Goal: Transaction & Acquisition: Purchase product/service

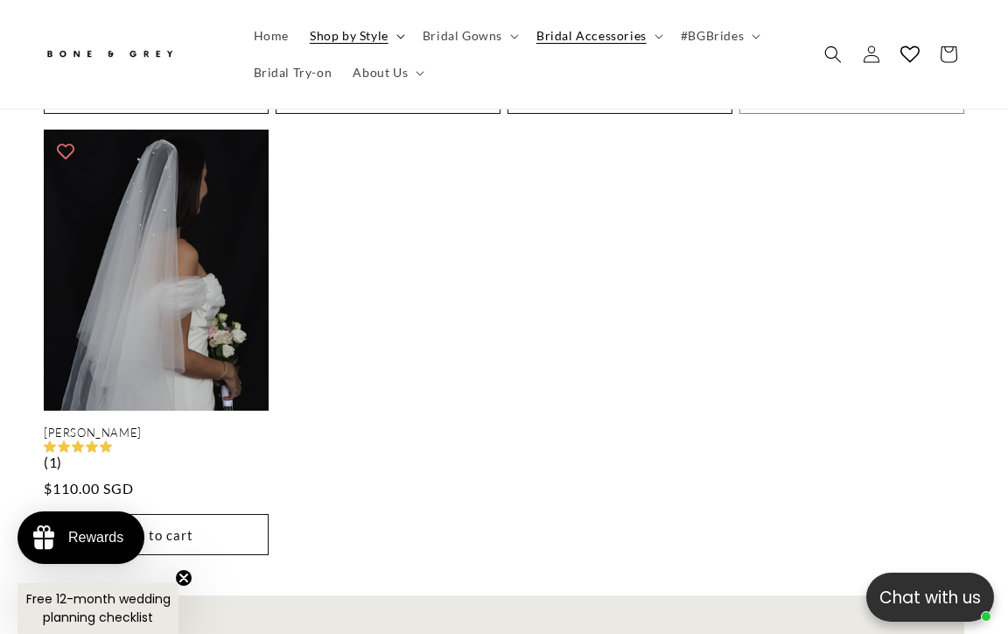
scroll to position [0, 648]
click at [494, 36] on span "Bridal Gowns" at bounding box center [463, 36] width 80 height 16
click at [608, 35] on span "Bridal Accessories" at bounding box center [591, 36] width 110 height 16
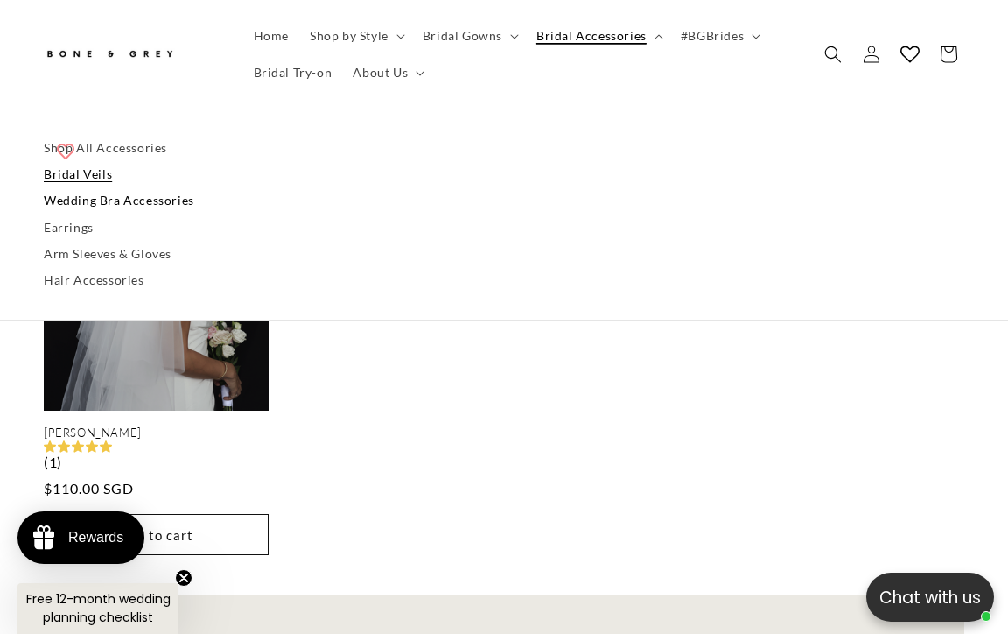
scroll to position [0, 0]
click at [87, 252] on link "Arm Sleeves & Gloves" at bounding box center [504, 254] width 921 height 26
